Goal: Information Seeking & Learning: Compare options

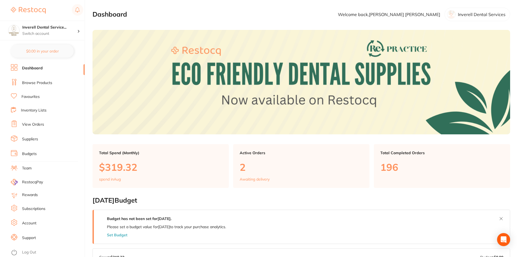
click at [37, 79] on li "Browse Products" at bounding box center [48, 83] width 74 height 8
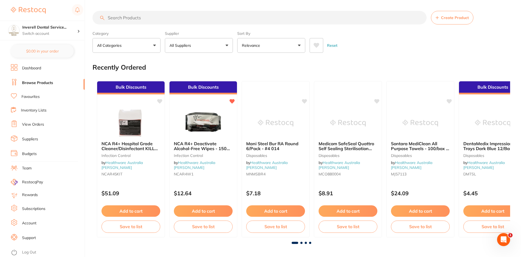
click at [122, 19] on input "search" at bounding box center [259, 18] width 334 height 14
click at [123, 17] on input "search" at bounding box center [259, 18] width 334 height 14
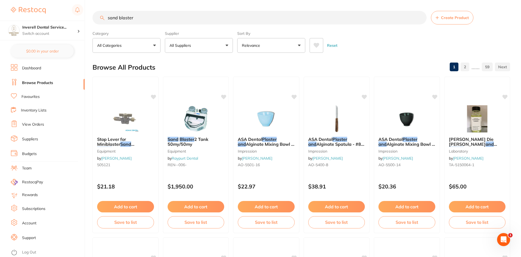
drag, startPoint x: 156, startPoint y: 18, endPoint x: 0, endPoint y: 17, distance: 156.4
click at [0, 17] on div "$145.09 Inverell Dental Service... Switch account Inverell Dental Services $0.0…" at bounding box center [260, 128] width 521 height 257
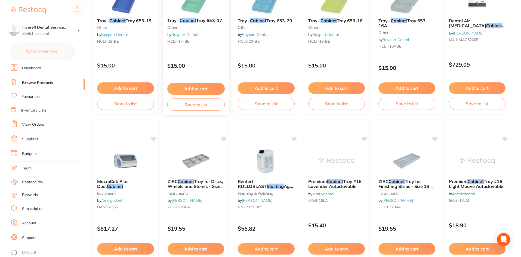
scroll to position [789, 0]
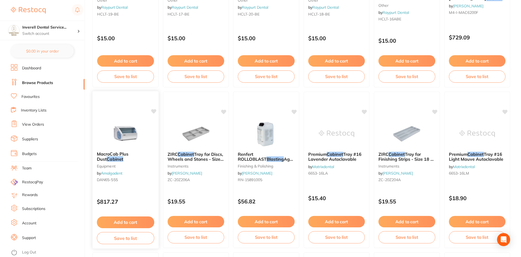
click at [118, 151] on div "MacroCab Plus Dust Cabinet equipment by Amalgadent DAN65-555" at bounding box center [125, 168] width 66 height 42
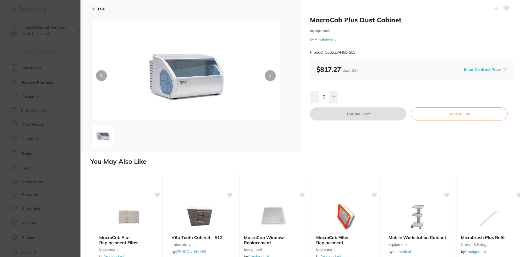
click at [97, 9] on button "ESC" at bounding box center [98, 8] width 14 height 9
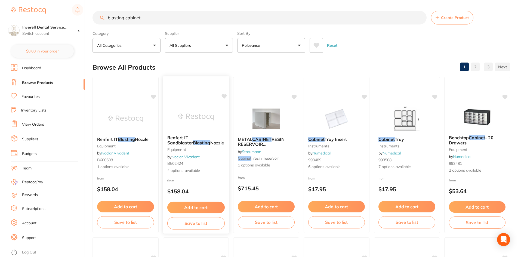
click at [209, 151] on small "equipment" at bounding box center [195, 149] width 57 height 4
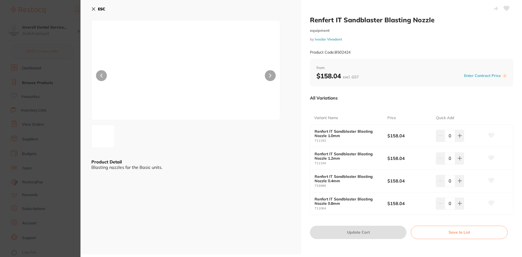
click at [94, 10] on icon at bounding box center [93, 9] width 3 height 3
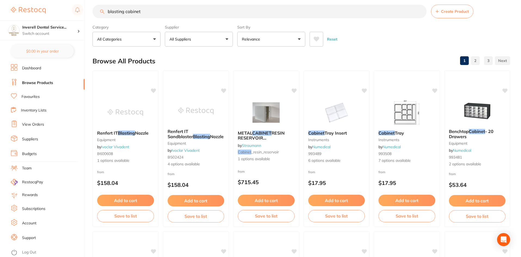
click at [107, 11] on input "blasting cabinet" at bounding box center [259, 12] width 334 height 14
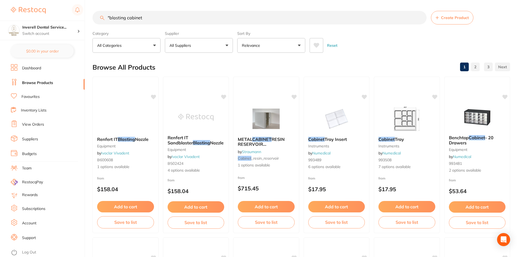
click at [159, 11] on input ""blasting cabinet" at bounding box center [259, 18] width 334 height 14
drag, startPoint x: 168, startPoint y: 21, endPoint x: 29, endPoint y: 23, distance: 139.0
click at [29, 23] on div "$145.09 Inverell Dental Service... Switch account Inverell Dental Services $0.0…" at bounding box center [260, 128] width 521 height 257
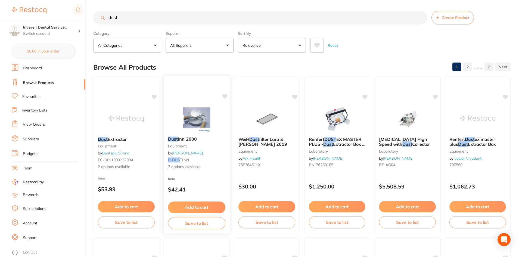
scroll to position [0, 0]
click at [202, 151] on div "Dust Inn 2000 equipment by Adam Dental P-DUS TINN 3 options available" at bounding box center [196, 153] width 66 height 42
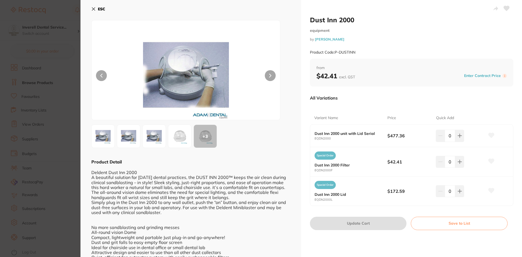
click at [128, 137] on img at bounding box center [129, 136] width 20 height 20
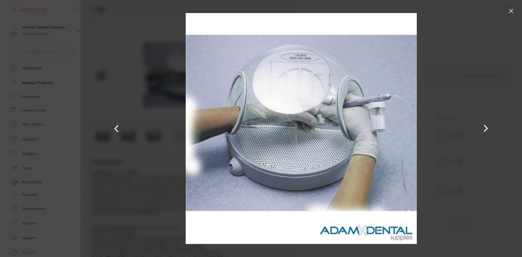
click at [511, 13] on button at bounding box center [511, 11] width 9 height 9
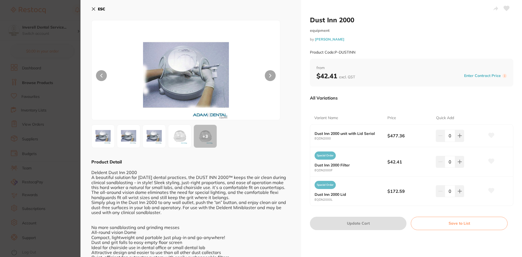
click at [265, 75] on button at bounding box center [270, 75] width 11 height 11
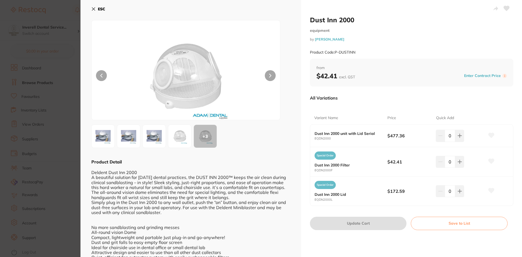
click at [265, 75] on button at bounding box center [270, 75] width 11 height 11
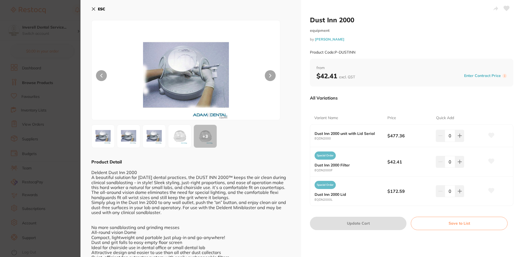
click at [265, 75] on button at bounding box center [270, 75] width 11 height 11
click at [93, 8] on icon at bounding box center [93, 9] width 4 height 4
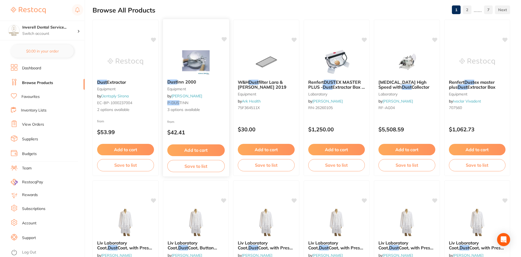
scroll to position [67, 0]
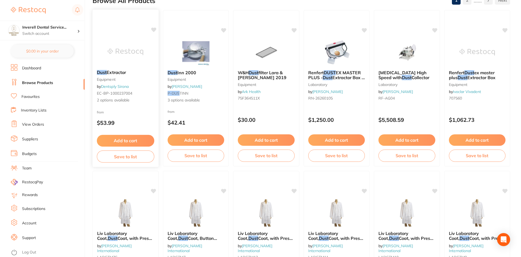
click at [148, 101] on span "2 options available" at bounding box center [125, 100] width 57 height 5
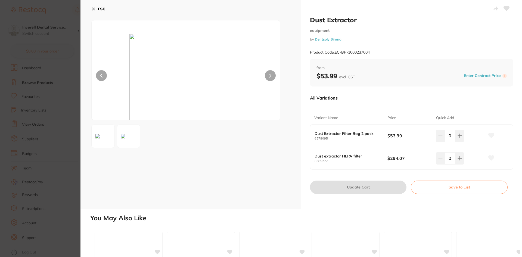
click at [128, 143] on button at bounding box center [128, 136] width 23 height 23
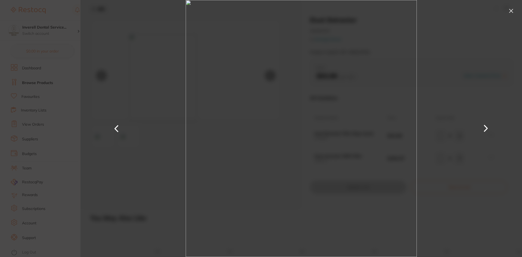
click at [511, 11] on button at bounding box center [511, 11] width 9 height 9
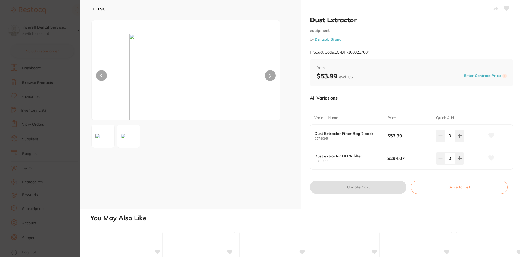
click at [98, 10] on b "ESC" at bounding box center [101, 9] width 7 height 5
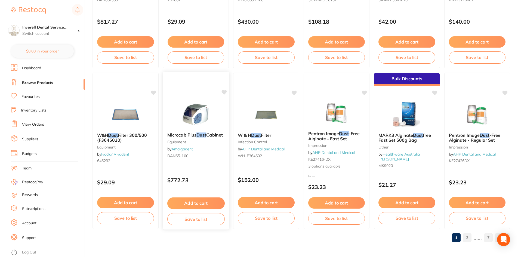
scroll to position [1290, 0]
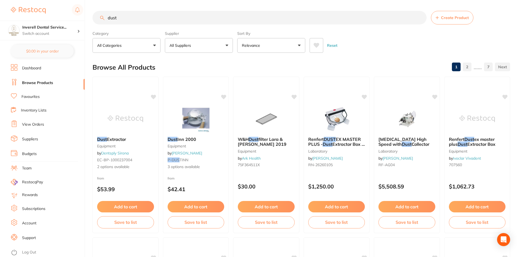
drag, startPoint x: 127, startPoint y: 20, endPoint x: 97, endPoint y: 20, distance: 29.6
click at [97, 20] on input "dust" at bounding box center [259, 18] width 334 height 14
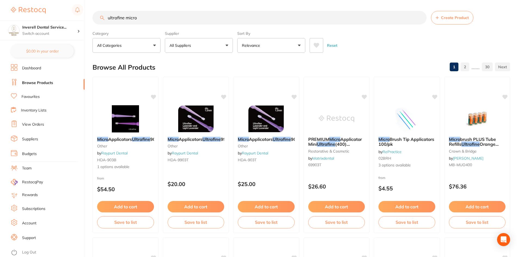
drag, startPoint x: 156, startPoint y: 20, endPoint x: 61, endPoint y: 20, distance: 94.4
click at [61, 20] on div "$145.09 Inverell Dental Service... Switch account Inverell Dental Services $0.0…" at bounding box center [260, 128] width 521 height 257
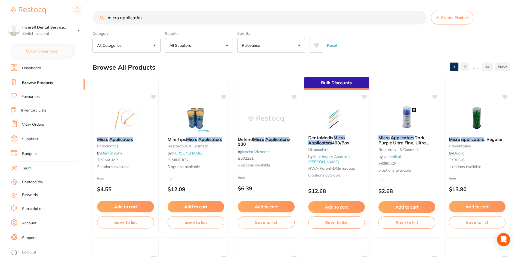
drag, startPoint x: 129, startPoint y: 16, endPoint x: 121, endPoint y: 24, distance: 11.2
click at [121, 24] on input "micro applicatios" at bounding box center [259, 18] width 334 height 14
click at [152, 20] on input "micro applicatios" at bounding box center [259, 18] width 334 height 14
type input "micro applicators"
click at [136, 144] on small "Endodontics" at bounding box center [125, 146] width 57 height 4
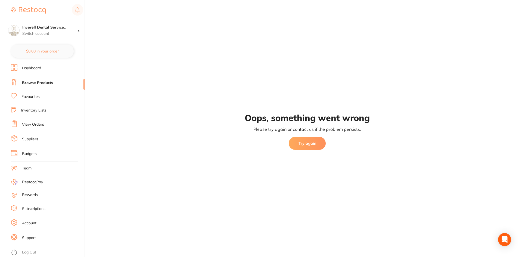
click at [322, 145] on button "Try again" at bounding box center [307, 143] width 37 height 13
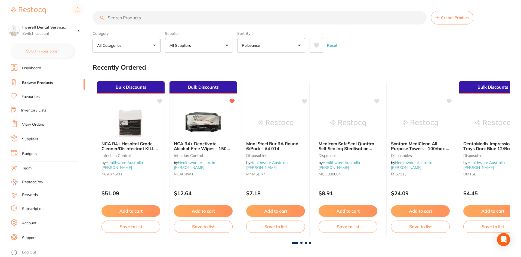
click at [120, 20] on input "search" at bounding box center [259, 18] width 334 height 14
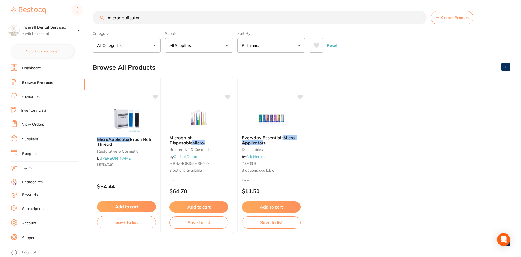
click at [119, 18] on input "microapplicator" at bounding box center [259, 18] width 334 height 14
click at [157, 22] on input "micro applicator" at bounding box center [259, 18] width 335 height 14
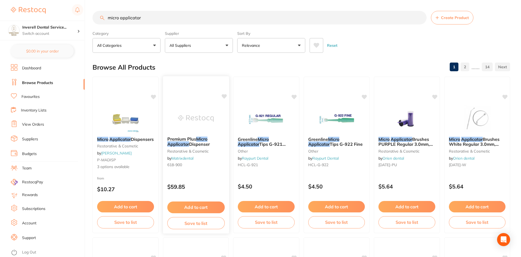
type input "micro applicator"
click at [219, 162] on div "Premium Plus Micro Applicator Dispenser restorative & cosmetic by Matrixdental …" at bounding box center [196, 153] width 66 height 42
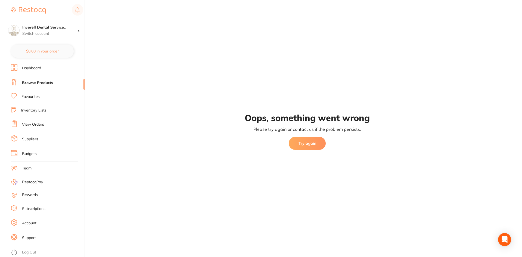
click at [302, 143] on button "Try again" at bounding box center [307, 143] width 37 height 13
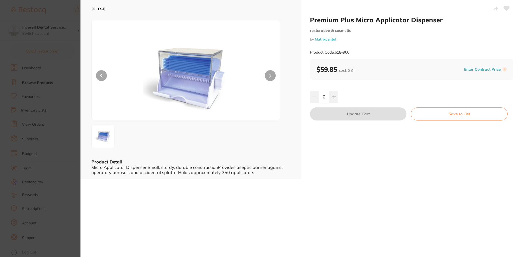
click at [96, 9] on button "ESC" at bounding box center [98, 8] width 14 height 9
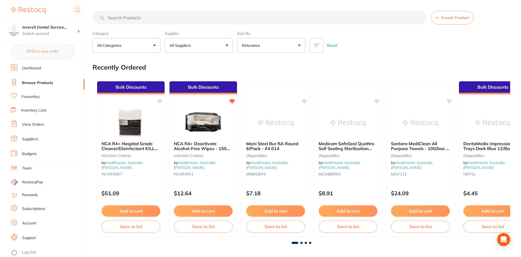
click at [143, 21] on input "search" at bounding box center [259, 18] width 334 height 14
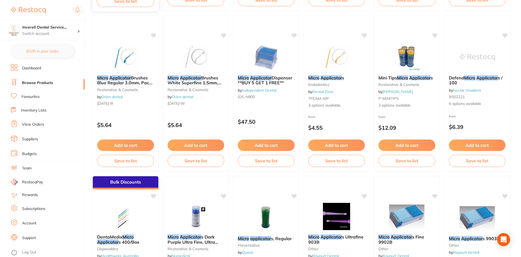
scroll to position [435, 0]
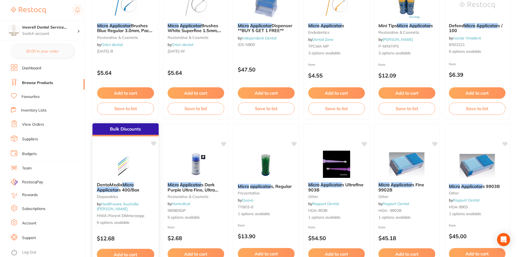
click at [121, 222] on div "DentaMedix Micro Applicator s 400/Box Disposables by Healthware Australia Ridle…" at bounding box center [125, 204] width 66 height 52
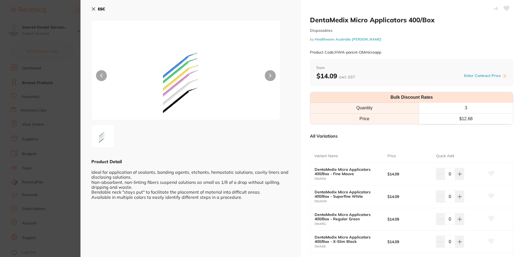
scroll to position [109, 0]
click at [94, 10] on icon at bounding box center [93, 9] width 4 height 4
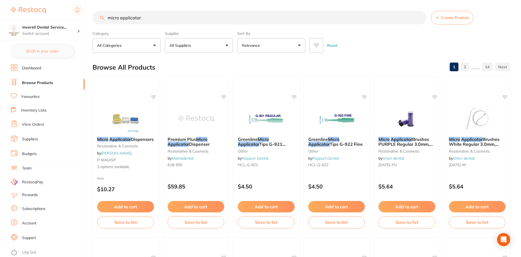
click at [161, 17] on input "micro applicator" at bounding box center [259, 18] width 334 height 14
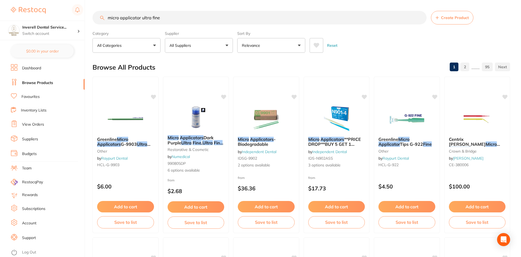
drag, startPoint x: 179, startPoint y: 18, endPoint x: 141, endPoint y: 18, distance: 38.1
click at [141, 18] on input "micro applicator ultra fine" at bounding box center [259, 18] width 334 height 14
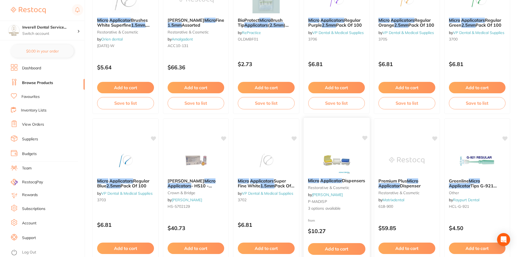
scroll to position [136, 0]
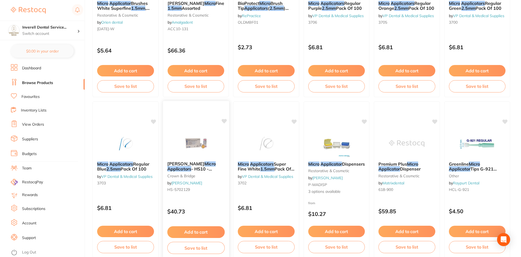
type input "micro applicator 0.5mm"
click at [186, 152] on img at bounding box center [196, 142] width 36 height 27
